Goal: Navigation & Orientation: Go to known website

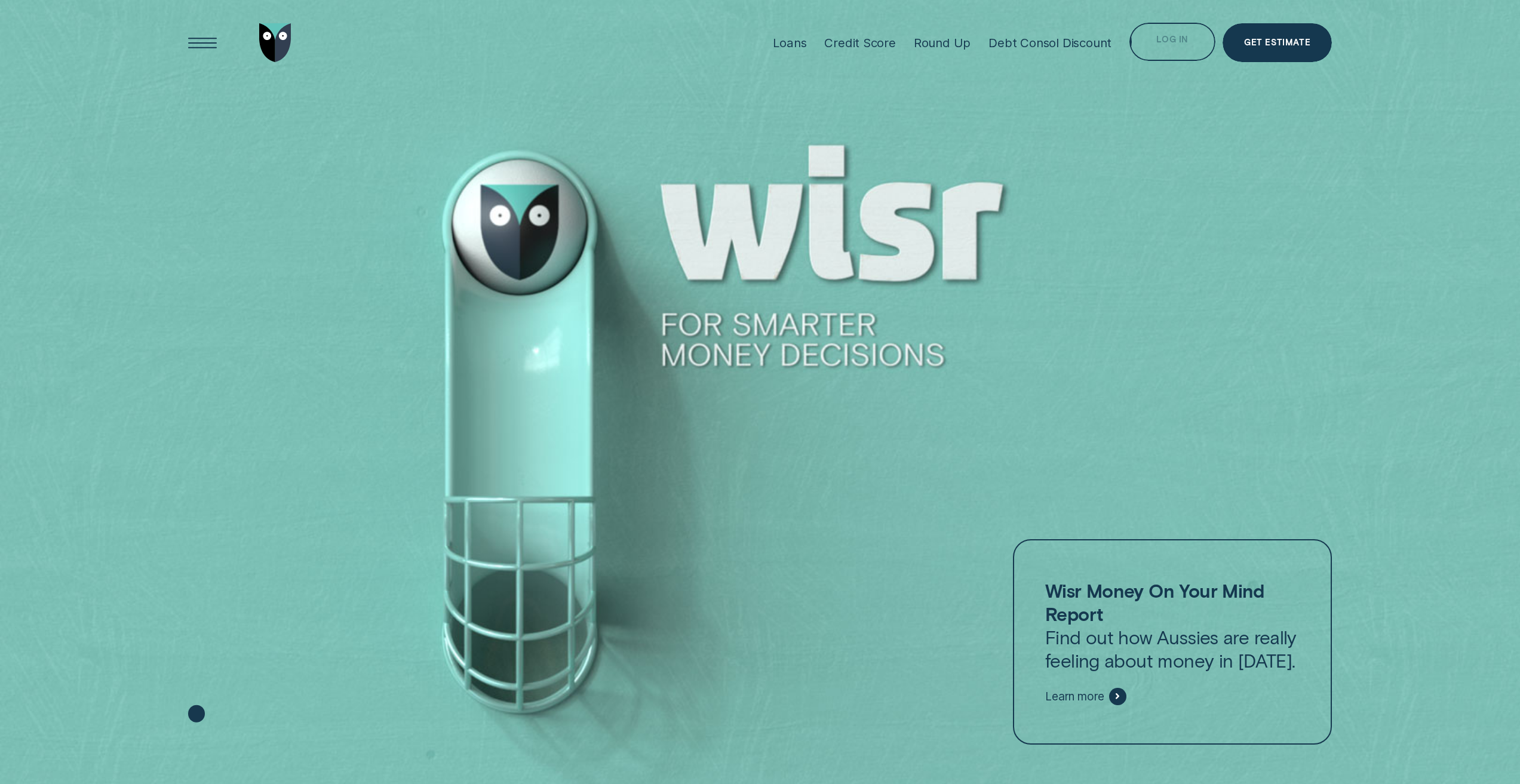
click at [1161, 40] on div "Log in" at bounding box center [1172, 44] width 32 height 8
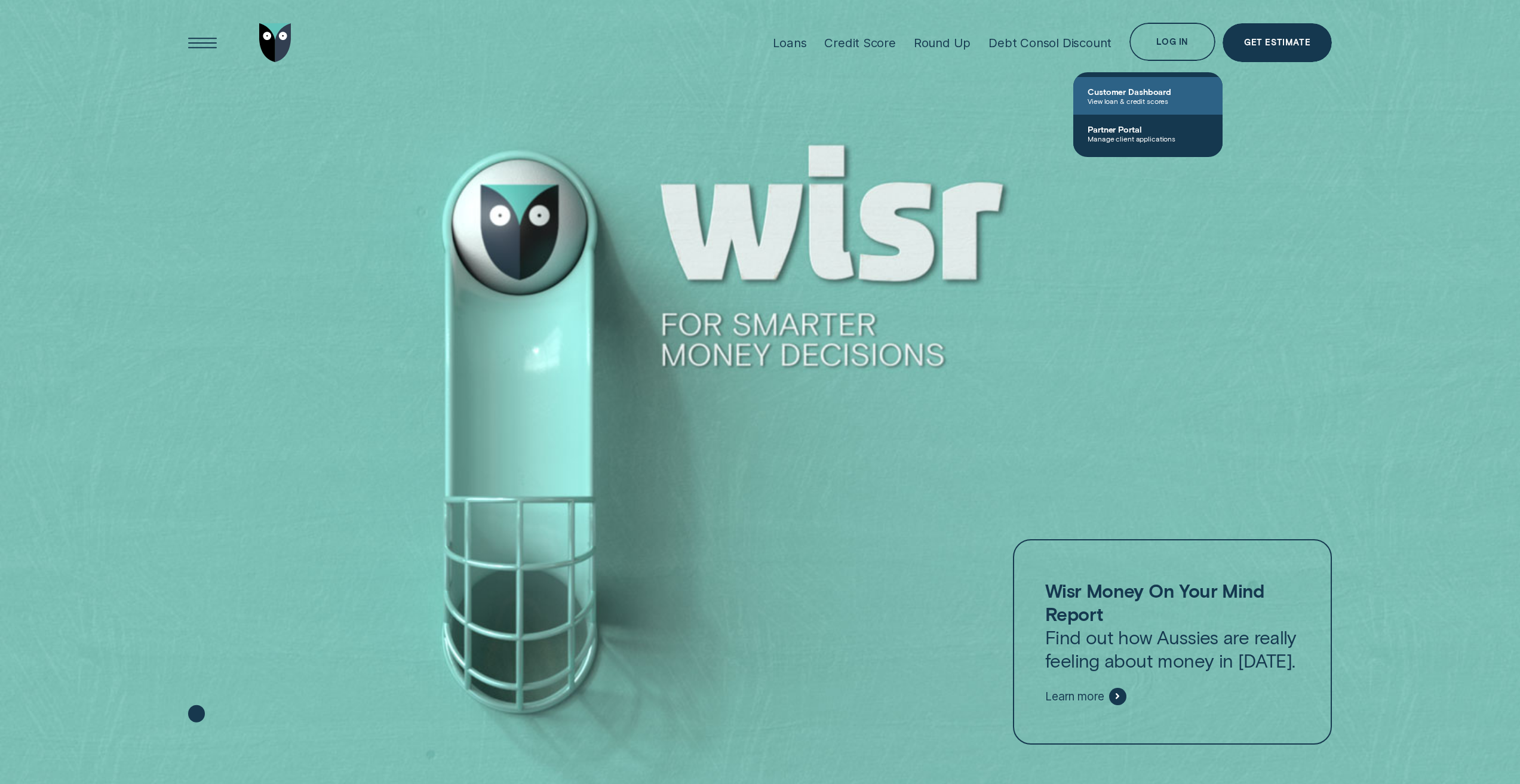
click at [1157, 93] on span "Customer Dashboard" at bounding box center [1148, 92] width 121 height 10
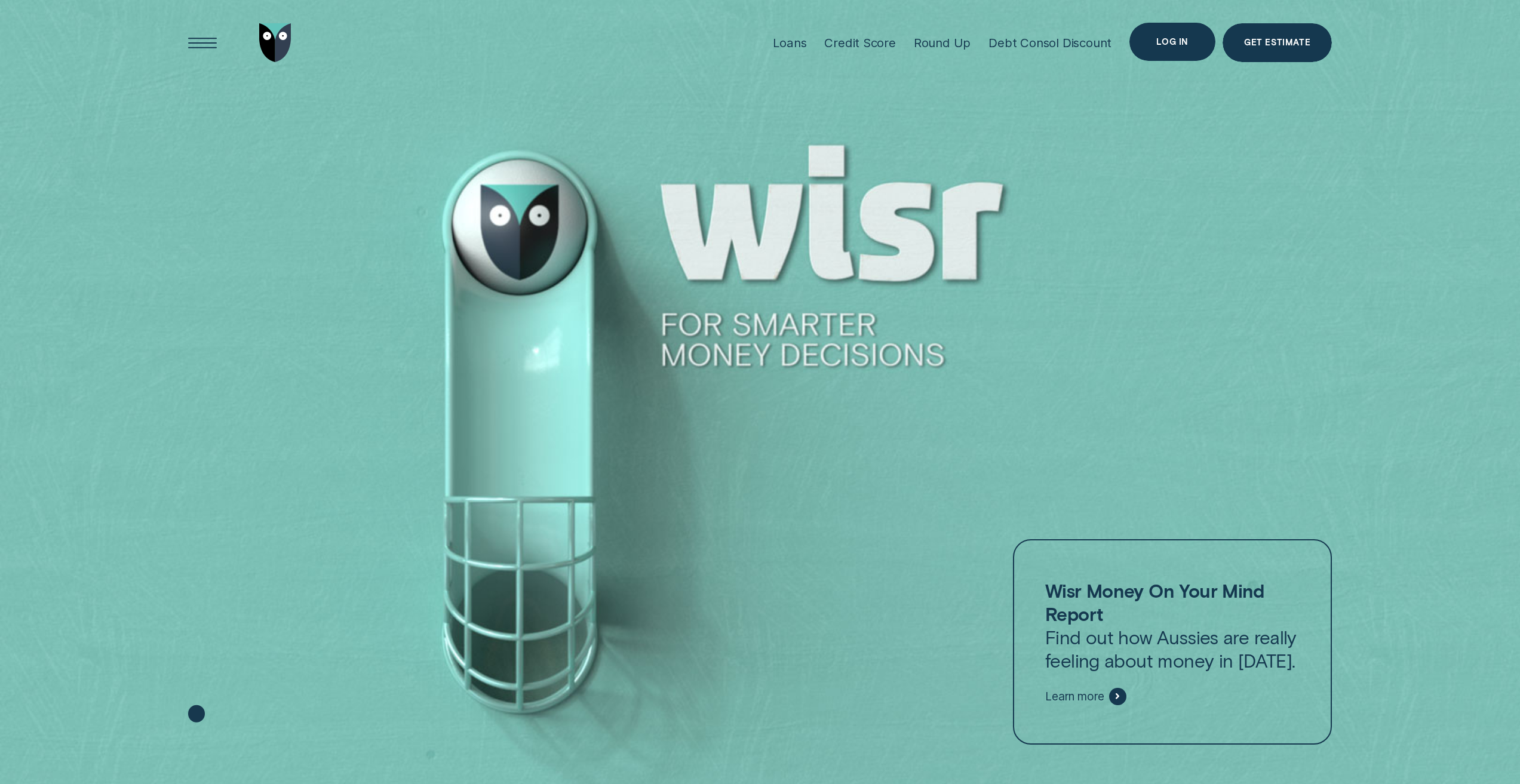
click at [1193, 39] on div "Log in" at bounding box center [1173, 42] width 86 height 39
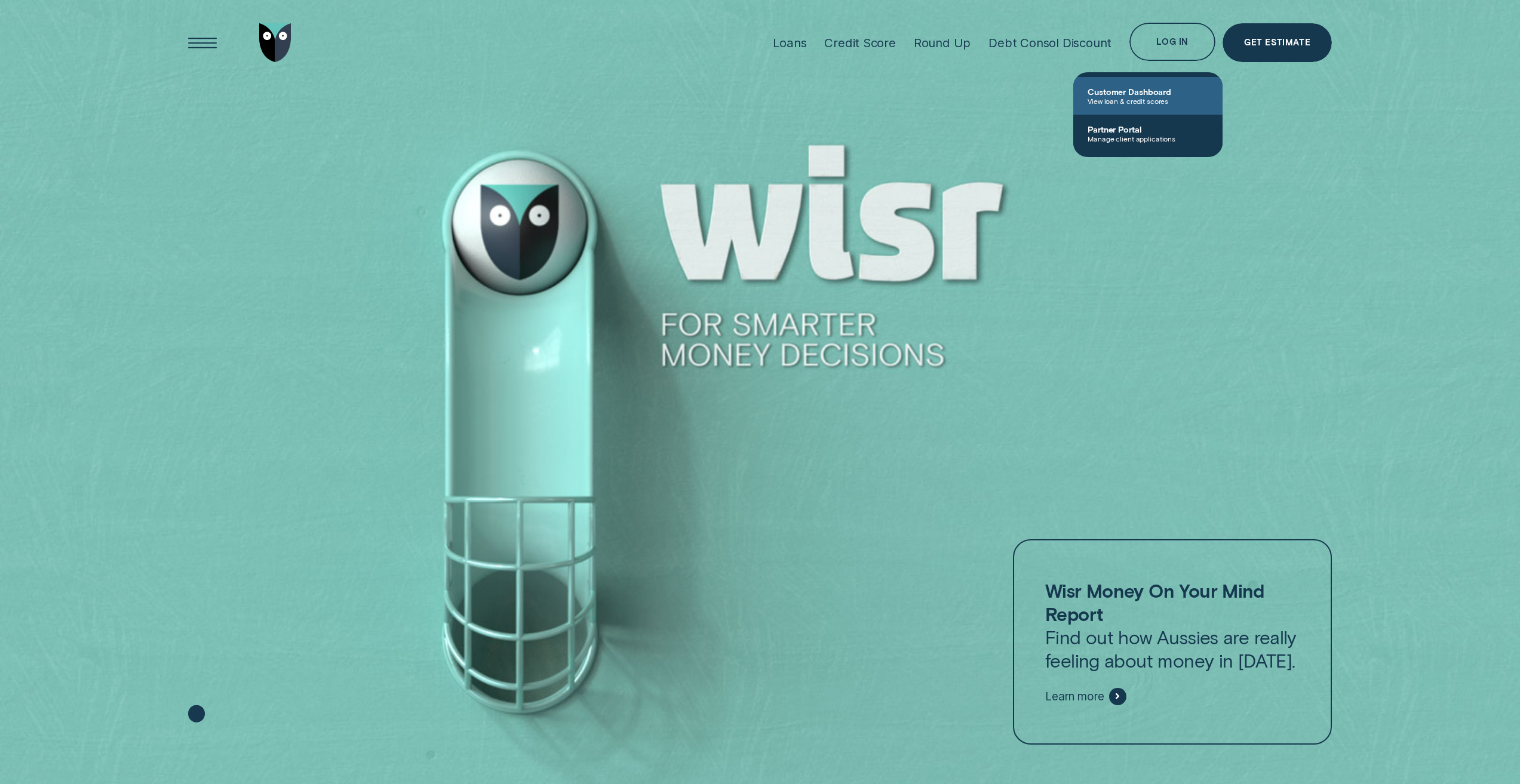
click at [1154, 94] on span "Customer Dashboard" at bounding box center [1148, 92] width 121 height 10
